Goal: Communication & Community: Participate in discussion

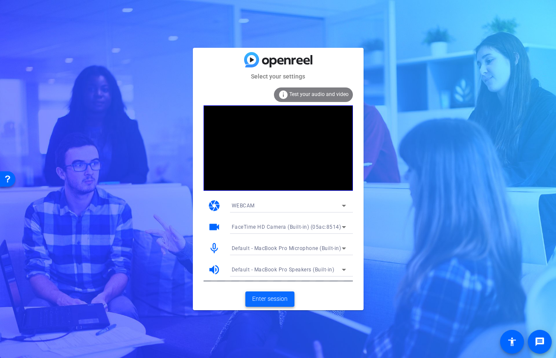
click at [279, 298] on span "Enter session" at bounding box center [269, 298] width 35 height 9
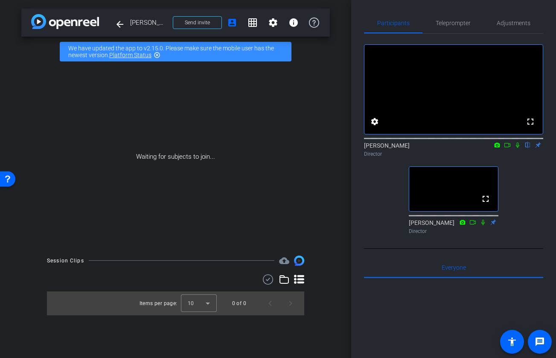
click at [517, 148] on icon at bounding box center [517, 145] width 7 height 6
click at [519, 148] on icon at bounding box center [517, 145] width 5 height 6
click at [518, 148] on icon at bounding box center [517, 145] width 3 height 6
click at [518, 158] on div "[PERSON_NAME] flip Director" at bounding box center [453, 149] width 179 height 17
click at [519, 158] on div "Director" at bounding box center [453, 154] width 179 height 8
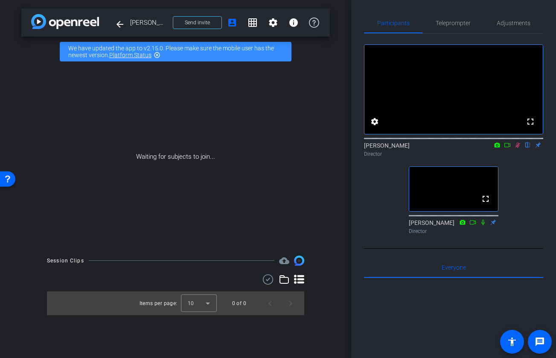
click at [519, 148] on icon at bounding box center [517, 145] width 7 height 6
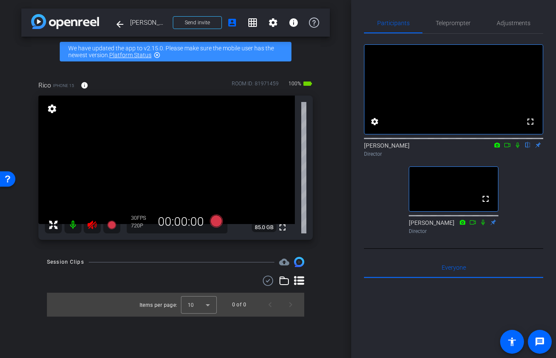
click at [280, 205] on video at bounding box center [166, 160] width 256 height 128
click at [95, 225] on icon at bounding box center [91, 225] width 9 height 9
click at [507, 148] on icon at bounding box center [507, 145] width 7 height 6
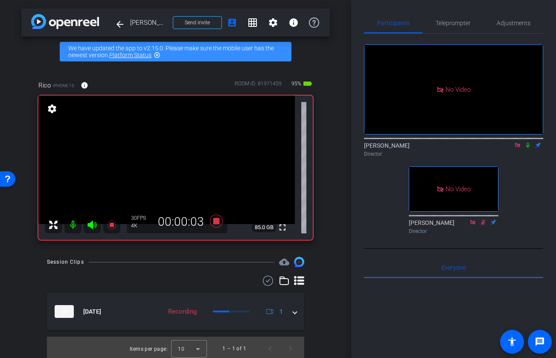
click at [529, 148] on icon at bounding box center [527, 145] width 7 height 6
click at [530, 148] on icon at bounding box center [527, 145] width 7 height 6
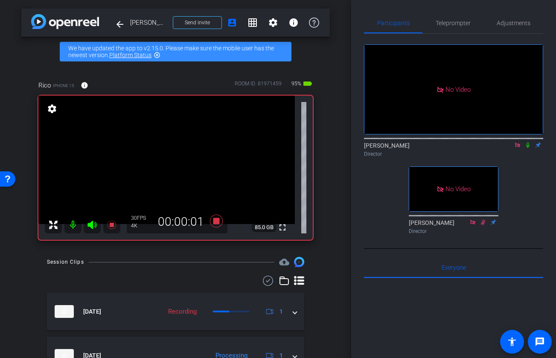
click at [529, 148] on icon at bounding box center [527, 145] width 3 height 6
click at [528, 148] on icon at bounding box center [527, 145] width 7 height 6
click at [528, 148] on icon at bounding box center [527, 145] width 3 height 6
click at [528, 148] on icon at bounding box center [527, 145] width 7 height 6
click at [528, 148] on icon at bounding box center [527, 145] width 3 height 6
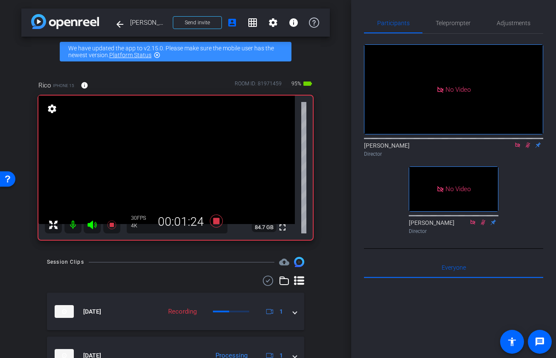
click at [528, 148] on icon at bounding box center [528, 145] width 5 height 6
click at [528, 148] on icon at bounding box center [527, 145] width 3 height 6
click at [529, 148] on icon at bounding box center [528, 145] width 5 height 6
click at [528, 148] on icon at bounding box center [527, 145] width 7 height 6
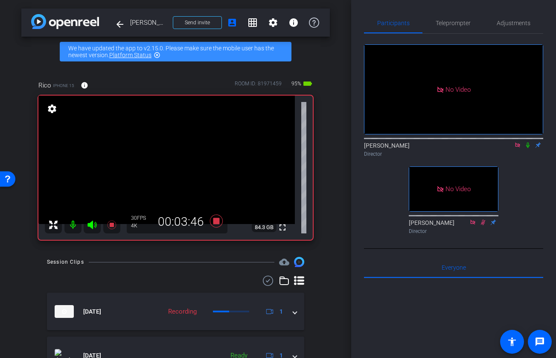
click at [508, 158] on div "Director" at bounding box center [453, 154] width 179 height 8
click at [529, 148] on icon at bounding box center [527, 145] width 7 height 6
click at [528, 148] on icon at bounding box center [527, 145] width 7 height 6
click at [529, 148] on icon at bounding box center [527, 145] width 7 height 6
click at [529, 148] on icon at bounding box center [528, 145] width 5 height 6
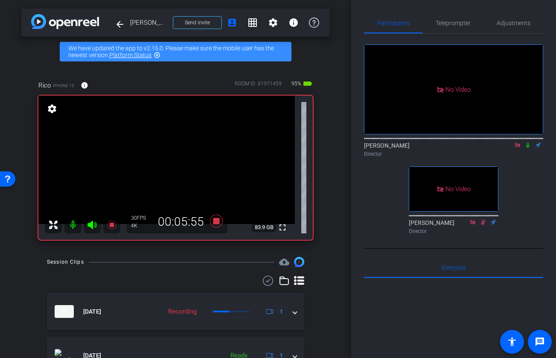
click at [529, 148] on icon at bounding box center [527, 145] width 7 height 6
click at [528, 148] on icon at bounding box center [527, 145] width 7 height 6
click at [529, 148] on icon at bounding box center [527, 145] width 7 height 6
click at [527, 148] on icon at bounding box center [527, 145] width 3 height 6
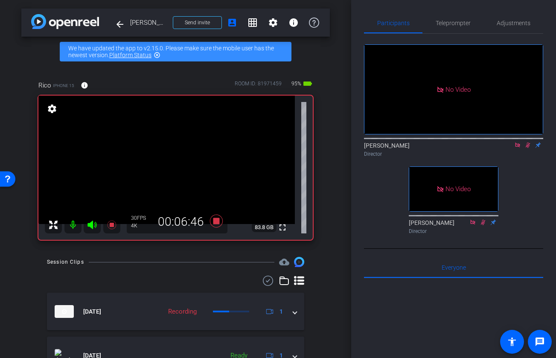
click at [529, 148] on icon at bounding box center [527, 145] width 7 height 6
click at [526, 148] on icon at bounding box center [527, 145] width 7 height 6
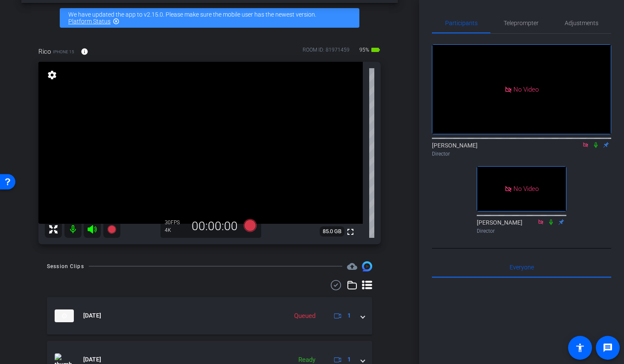
scroll to position [59, 0]
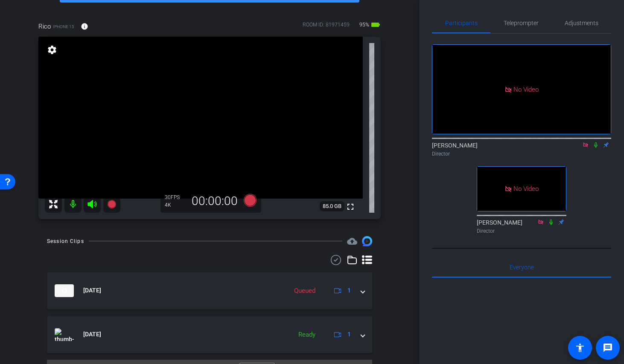
click at [555, 148] on icon at bounding box center [585, 145] width 7 height 6
